Goal: Information Seeking & Learning: Understand process/instructions

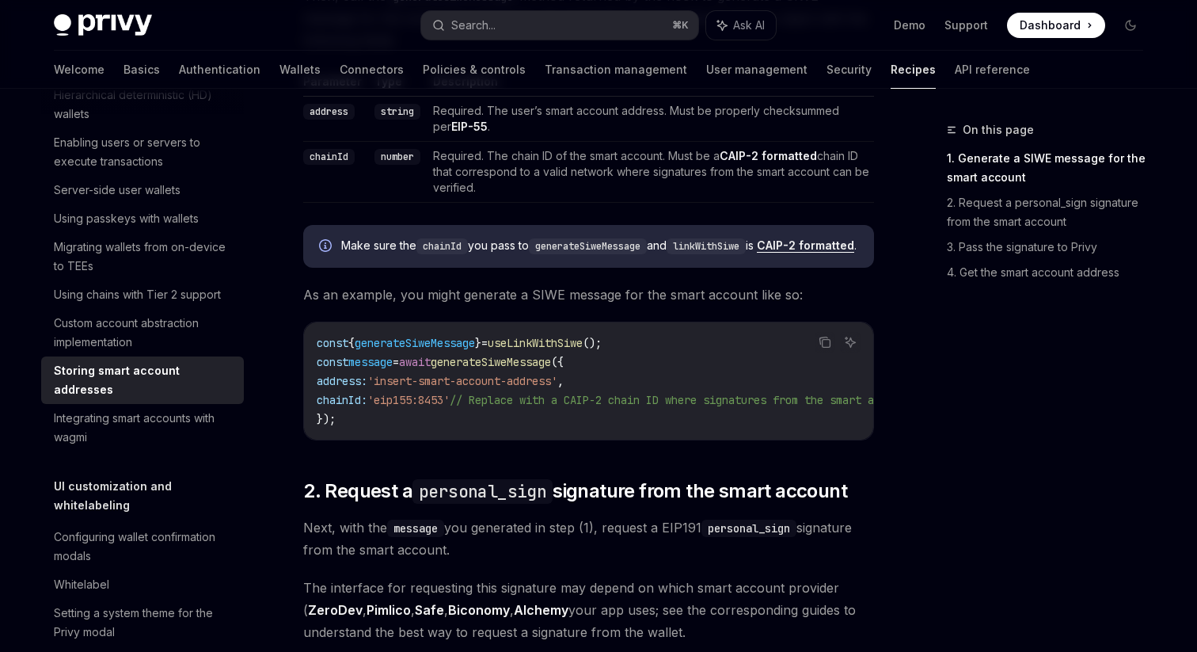
scroll to position [767, 0]
click at [824, 349] on icon "Copy the contents from the code block" at bounding box center [825, 342] width 13 height 13
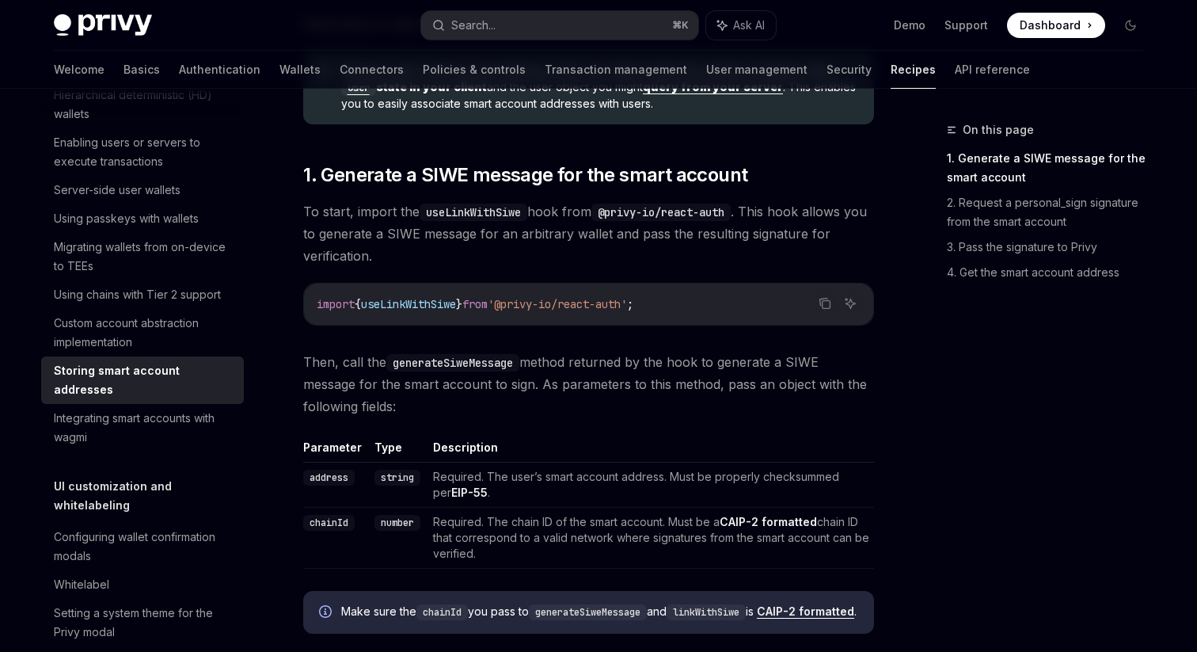
scroll to position [404, 0]
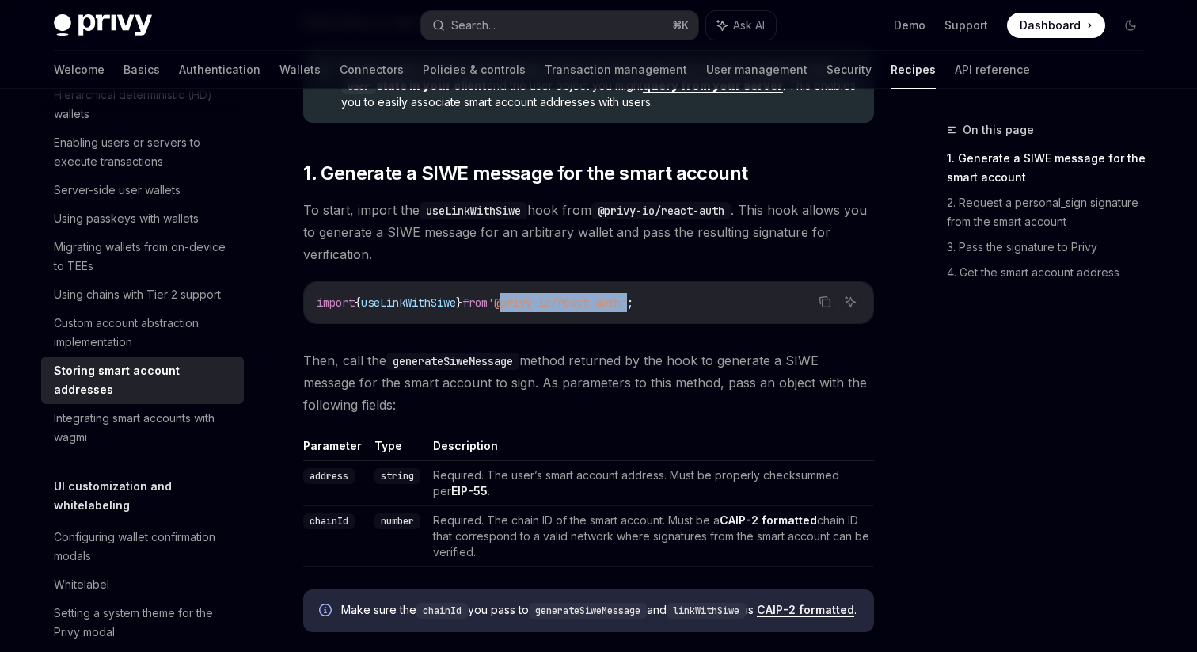
drag, startPoint x: 523, startPoint y: 306, endPoint x: 655, endPoint y: 306, distance: 132.2
click at [627, 306] on span "'@privy-io/react-auth'" at bounding box center [557, 302] width 139 height 14
copy span "@privy-io/react-auth"
drag, startPoint x: 317, startPoint y: 302, endPoint x: 770, endPoint y: 302, distance: 453.6
click at [770, 302] on code "import { useLinkWithSiwe } from '@privy-io/react-auth' ;" at bounding box center [589, 302] width 544 height 19
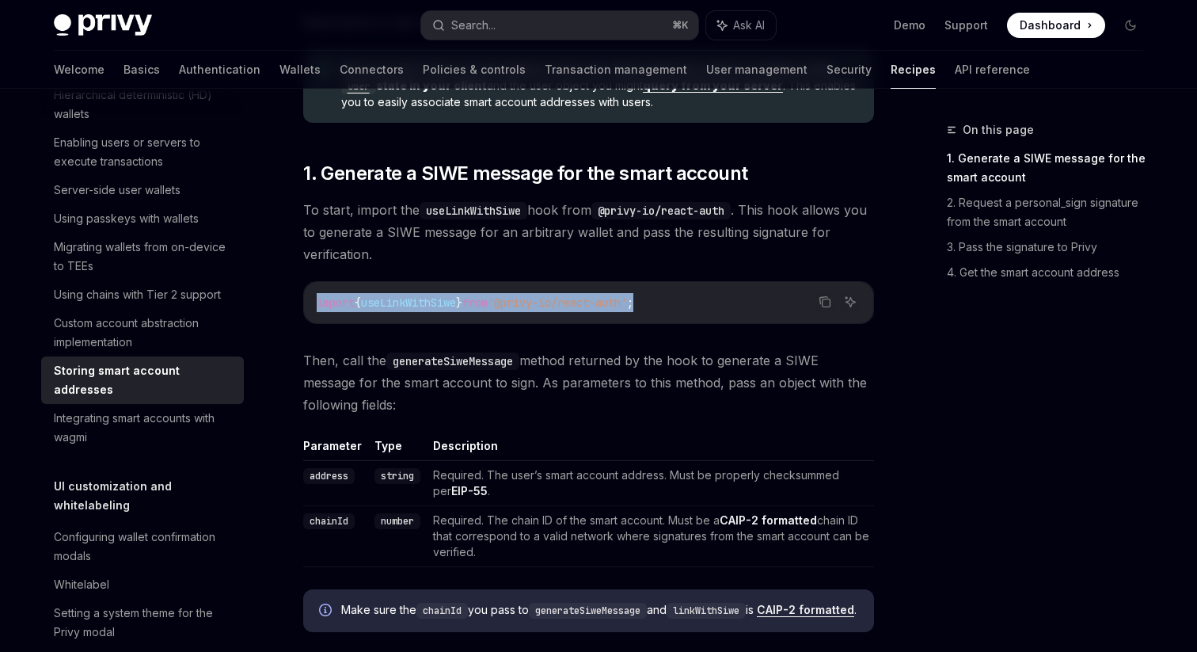
copy span "import { useLinkWithSiwe } from '@privy-io/react-auth' ;"
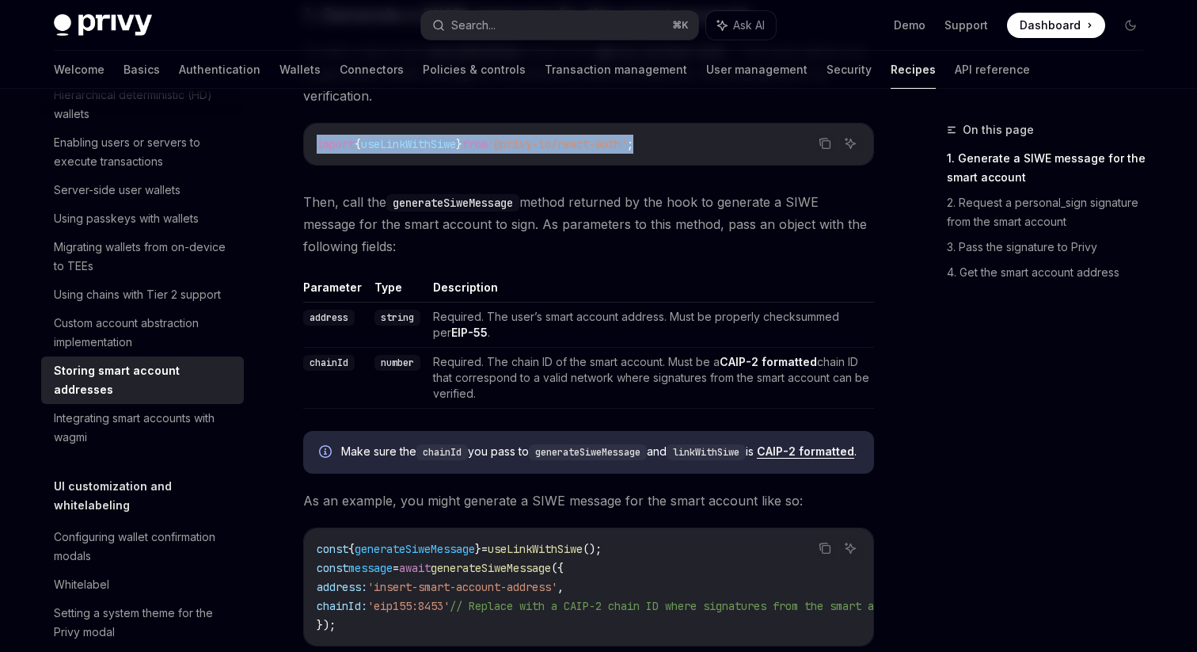
scroll to position [561, 0]
drag, startPoint x: 344, startPoint y: 204, endPoint x: 436, endPoint y: 250, distance: 102.7
click at [436, 250] on span "Then, call the generateSiweMessage method returned by the hook to generate a SI…" at bounding box center [588, 225] width 571 height 67
copy span "call the generateSiweMessage method returned by the hook to generate a SIWE mes…"
drag, startPoint x: 308, startPoint y: 320, endPoint x: 628, endPoint y: 398, distance: 329.3
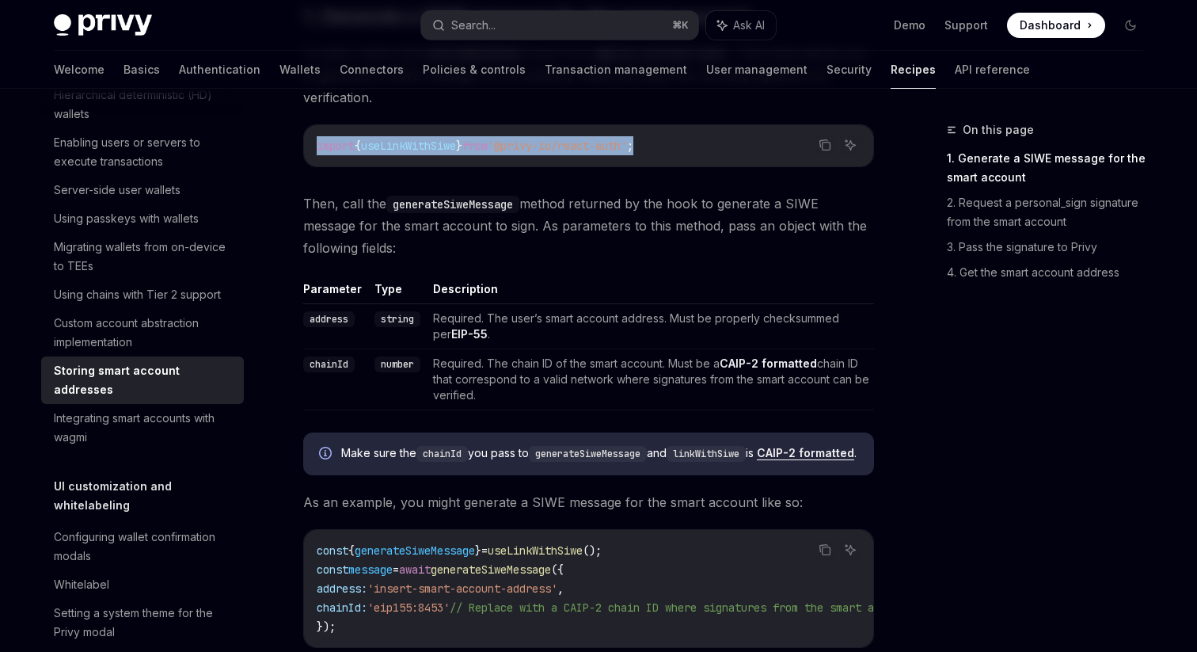
click at [628, 398] on tbody "address string Required. The user’s smart account address. Must be properly che…" at bounding box center [588, 357] width 571 height 106
copy tbody "address string Required. The user’s smart account address. Must be properly che…"
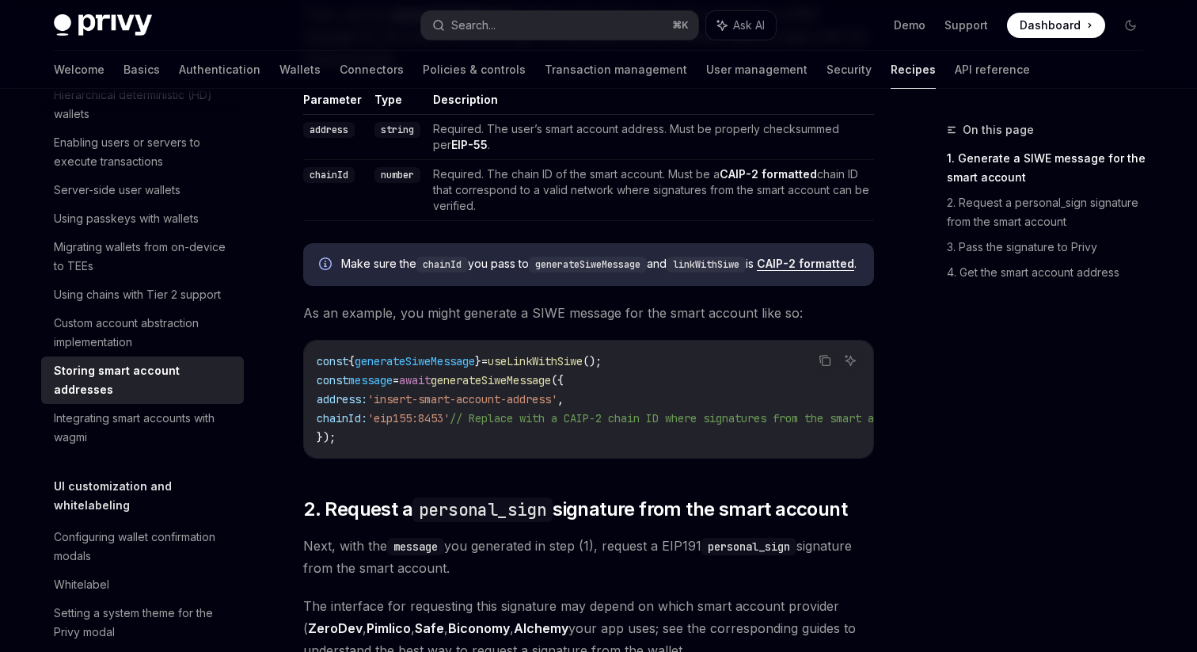
scroll to position [796, 0]
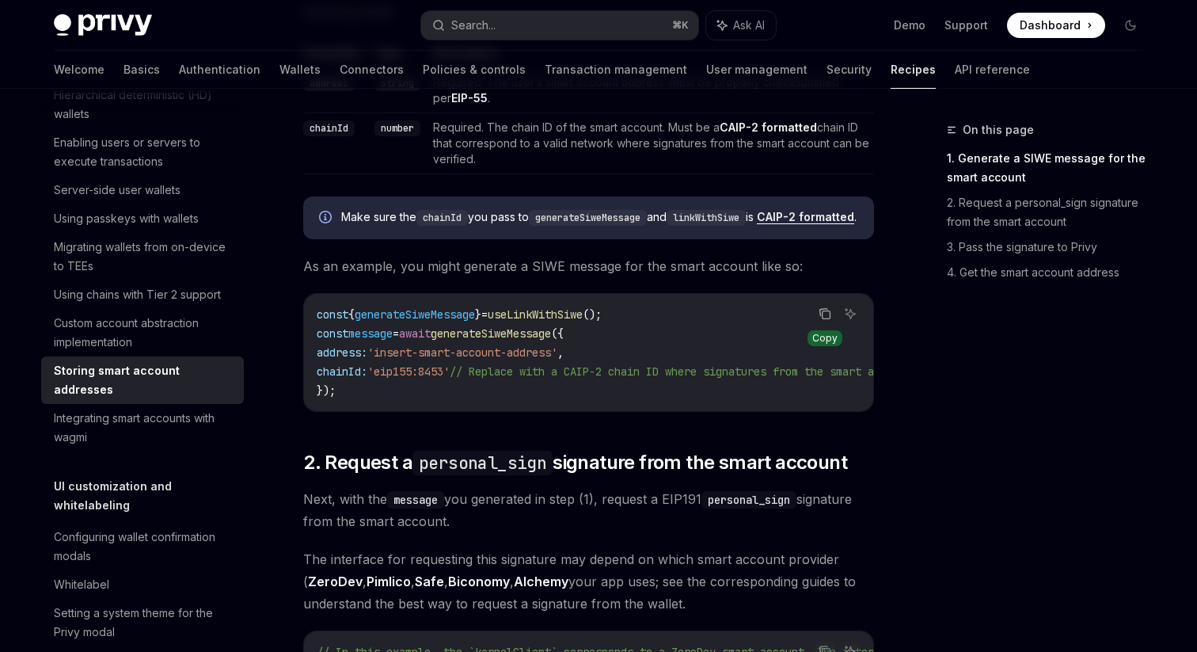
click at [825, 319] on icon "Copy the contents from the code block" at bounding box center [827, 315] width 8 height 8
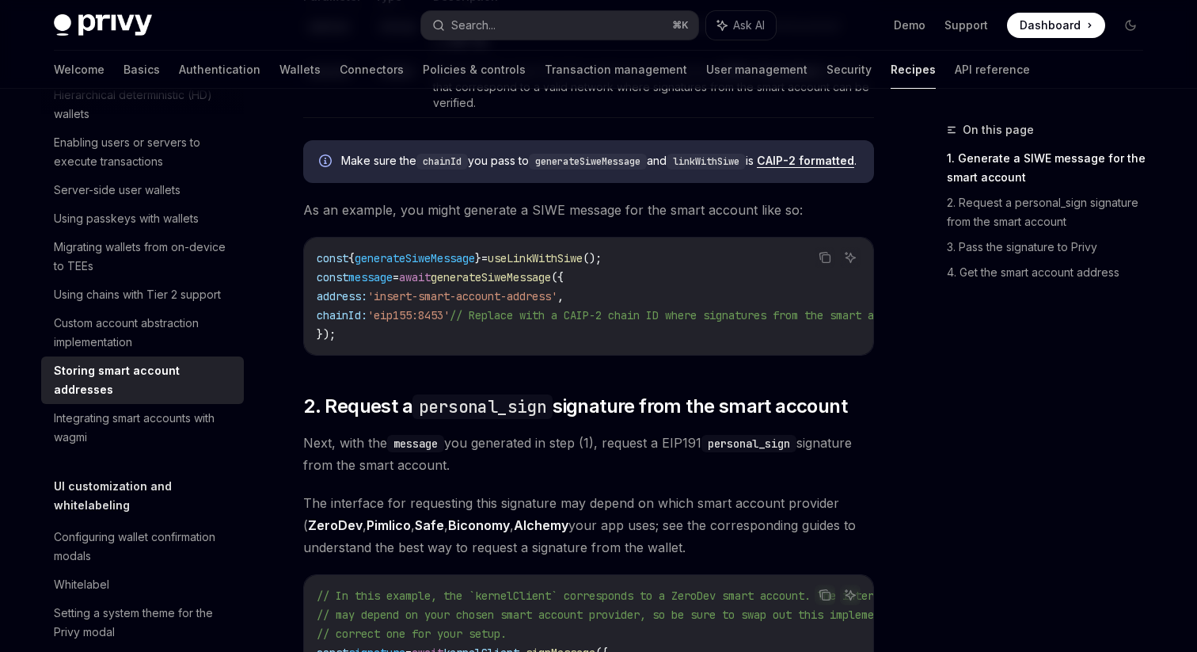
scroll to position [849, 0]
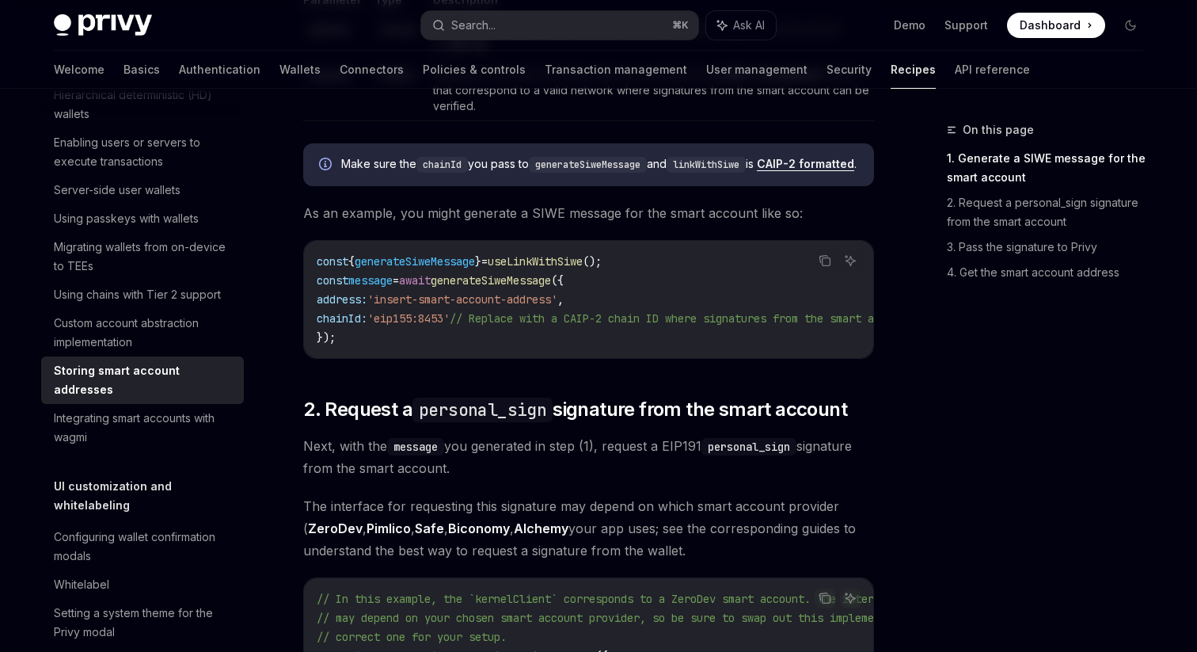
click at [513, 342] on code "const { generateSiweMessage } = useLinkWithSiwe (); const message = await gener…" at bounding box center [684, 299] width 735 height 95
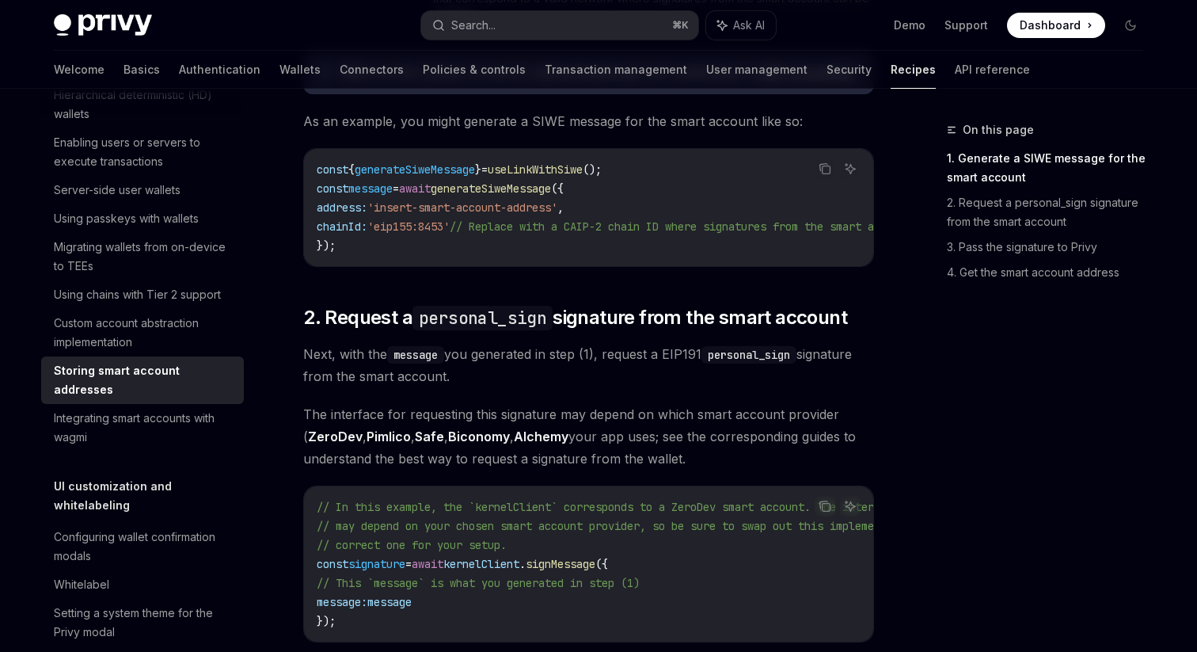
scroll to position [943, 0]
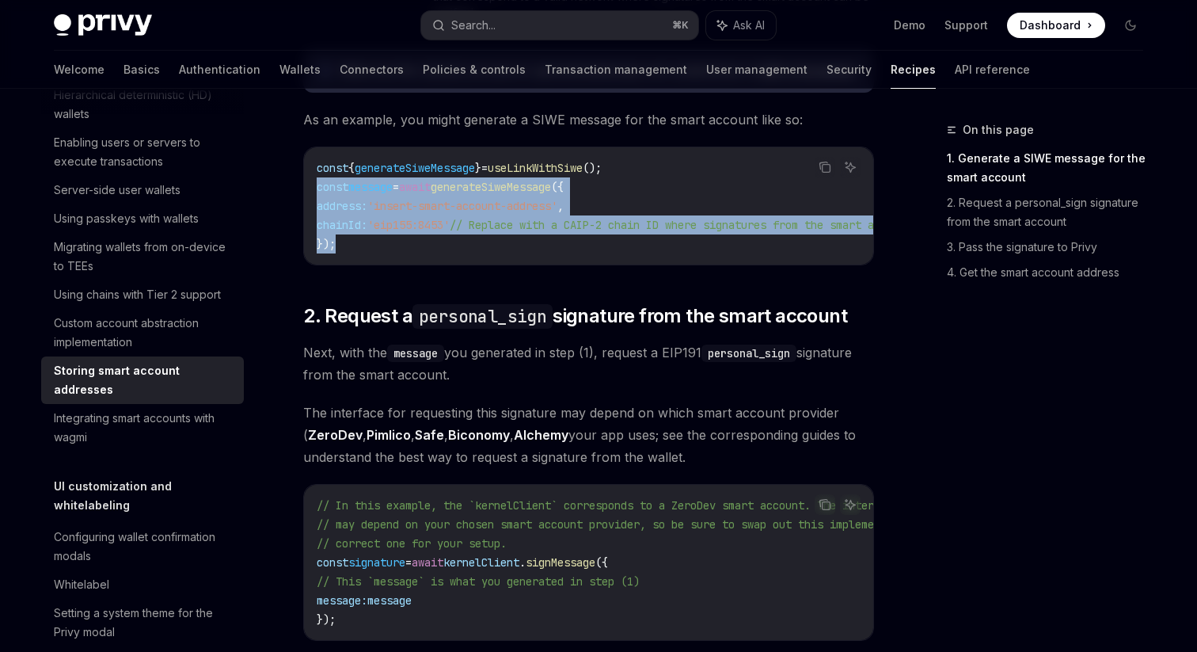
drag, startPoint x: 317, startPoint y: 203, endPoint x: 408, endPoint y: 272, distance: 114.0
click at [408, 264] on div "const { generateSiweMessage } = useLinkWithSiwe (); const message = await gener…" at bounding box center [588, 205] width 569 height 117
copy code "const message = await generateSiweMessage ({ address: 'insert-smart-account-add…"
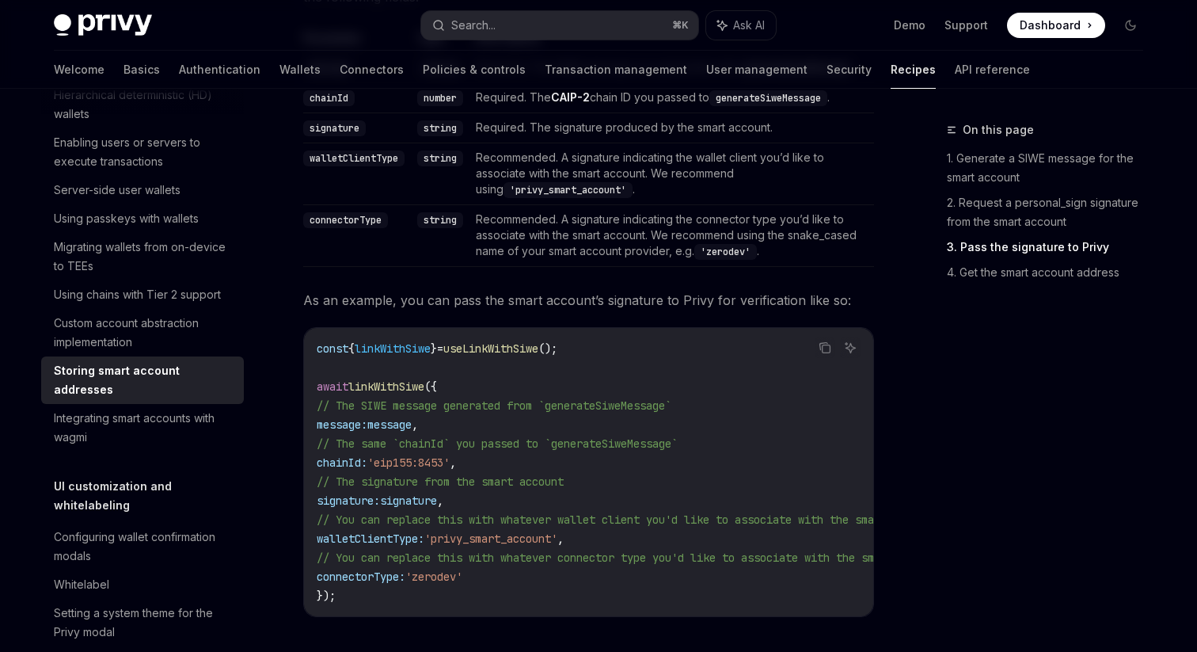
scroll to position [1725, 0]
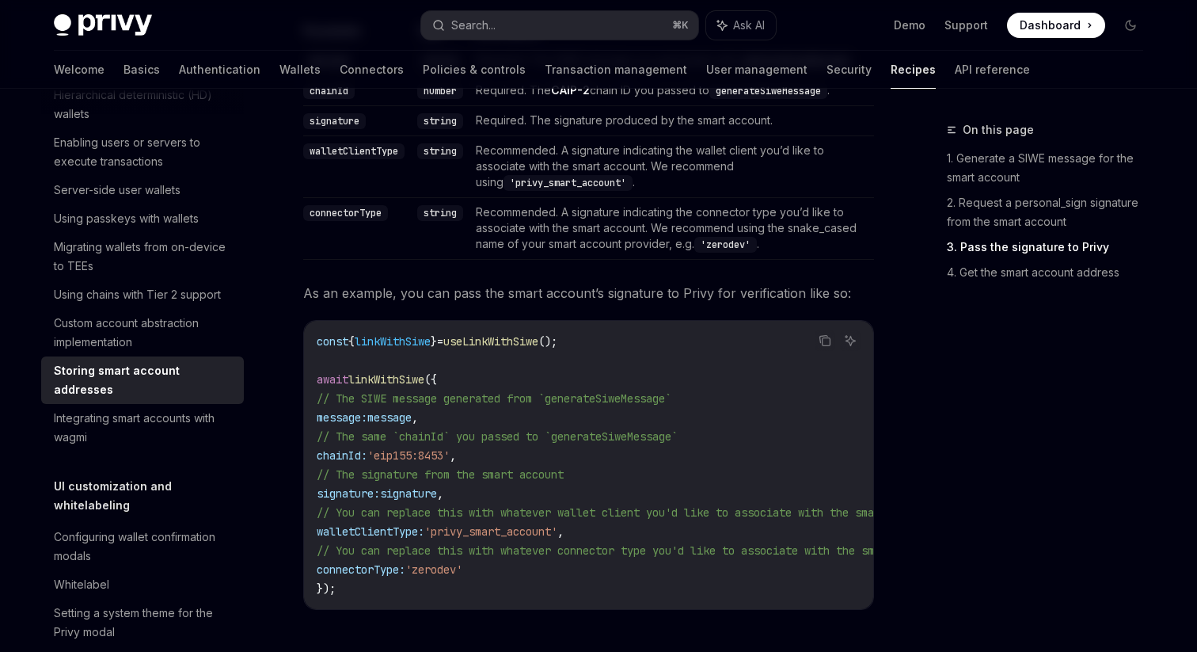
click at [519, 348] on span "useLinkWithSiwe" at bounding box center [490, 341] width 95 height 14
drag, startPoint x: 316, startPoint y: 369, endPoint x: 436, endPoint y: 403, distance: 125.1
click at [436, 403] on div "const { linkWithSiwe } = useLinkWithSiwe (); await linkWithSiwe ({ // The SIWE …" at bounding box center [588, 465] width 569 height 288
copy code "const { linkWithSiwe } = useLinkWithSiwe (); await linkWithSiwe"
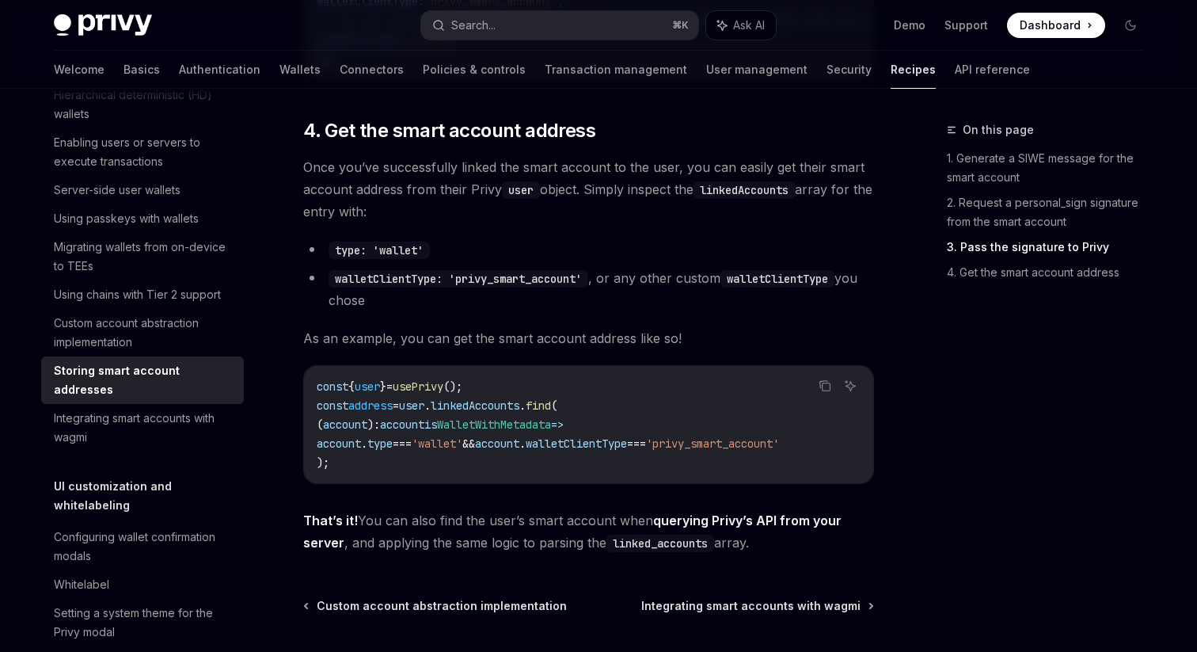
scroll to position [2191, 0]
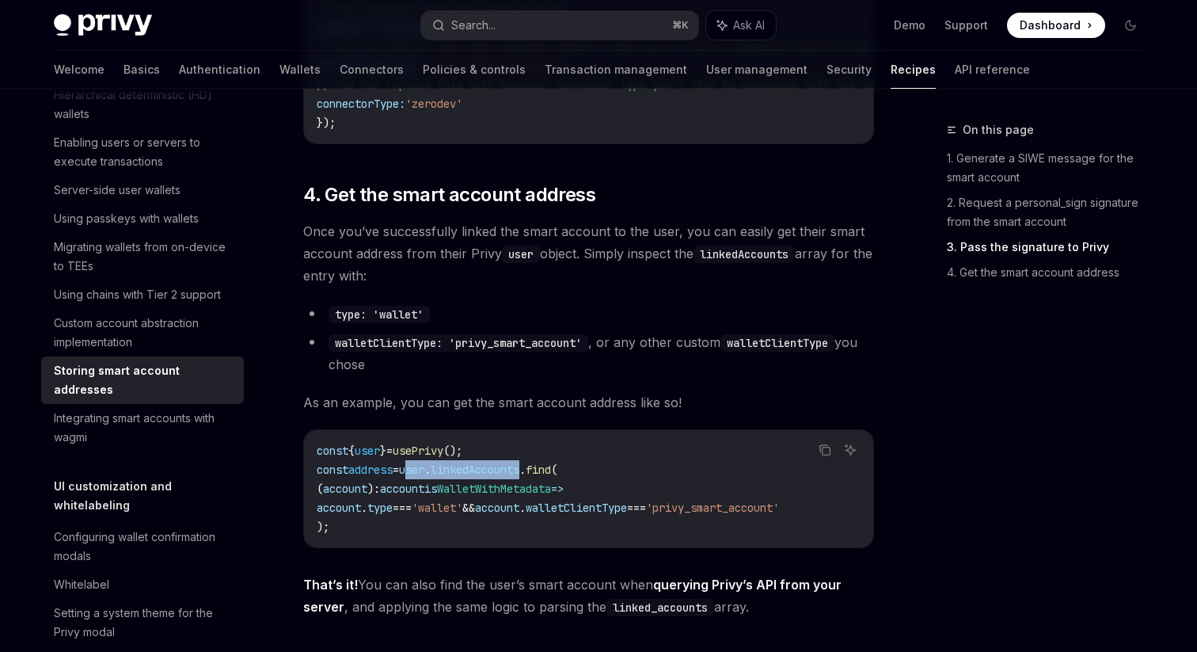
drag, startPoint x: 422, startPoint y: 505, endPoint x: 549, endPoint y: 503, distance: 126.7
click at [549, 477] on span "const address = user . linkedAccounts . find (" at bounding box center [437, 469] width 241 height 14
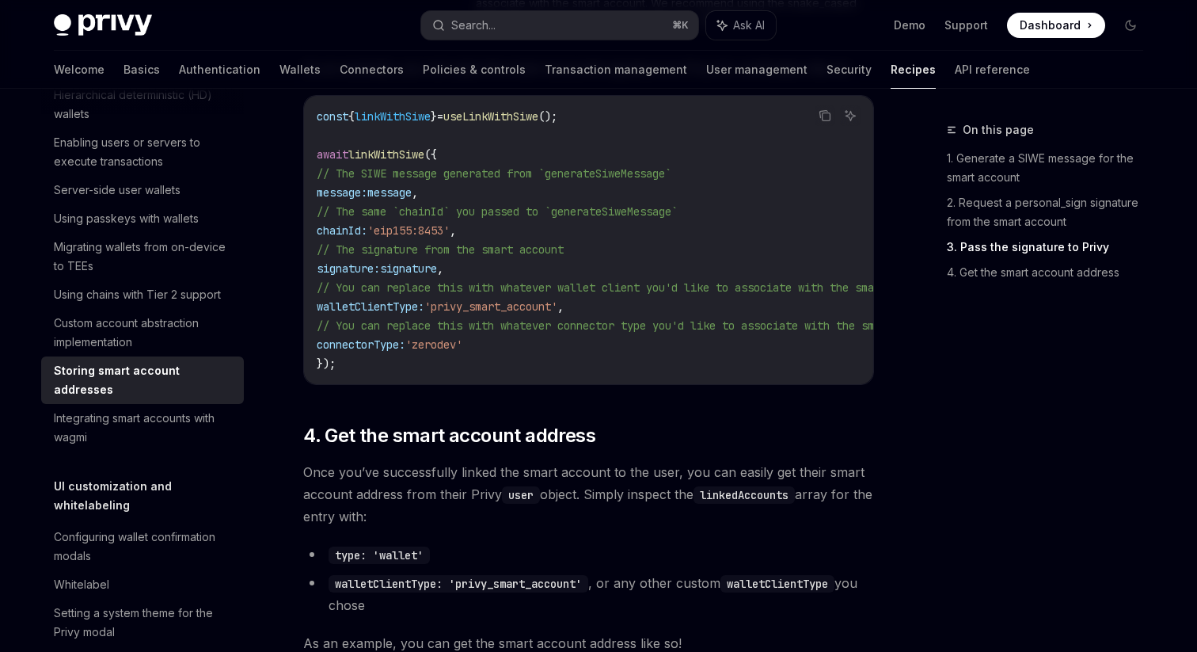
scroll to position [1931, 0]
